Goal: Information Seeking & Learning: Check status

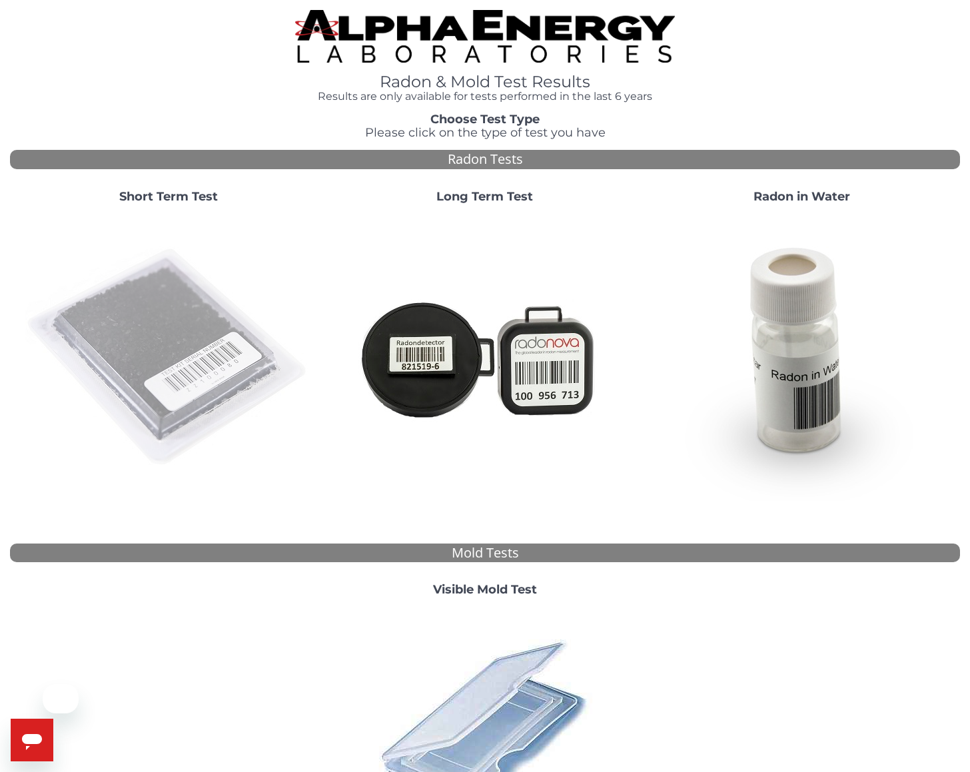
click at [176, 366] on img at bounding box center [168, 357] width 286 height 286
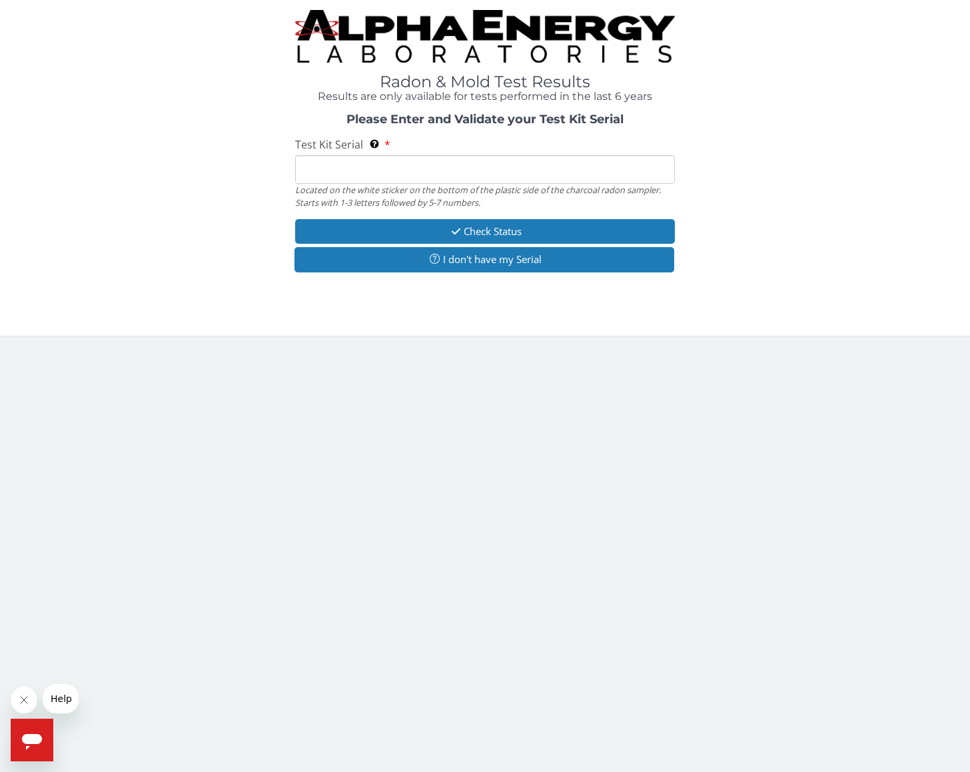
click at [332, 171] on input "Test Kit Serial Located on the white sticker on the bottom of the plastic side …" at bounding box center [485, 169] width 380 height 29
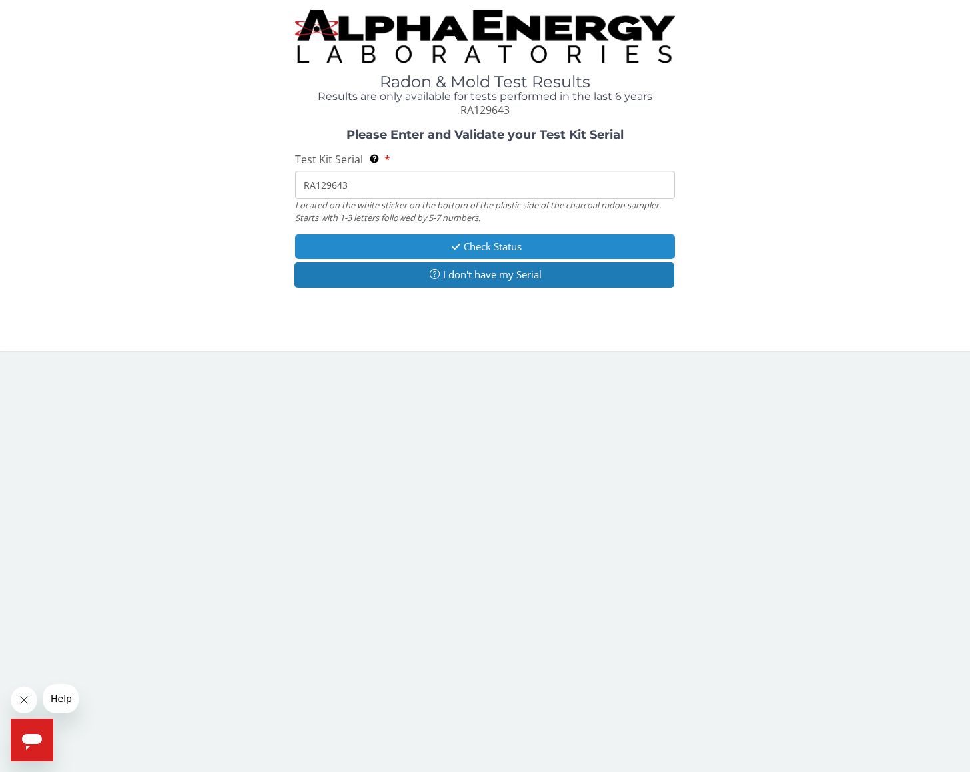
type input "RA129643"
click at [432, 256] on button "Check Status" at bounding box center [485, 246] width 380 height 25
